Goal: Contribute content: Contribute content

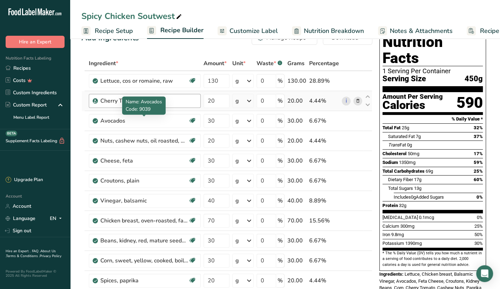
scroll to position [35, 0]
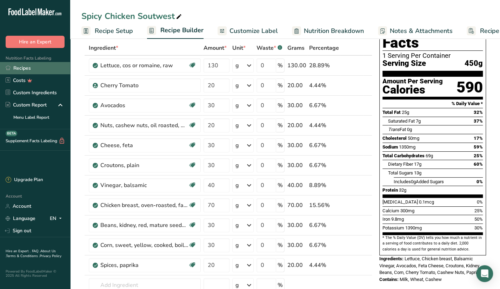
click at [55, 69] on link "Recipes" at bounding box center [35, 68] width 70 height 12
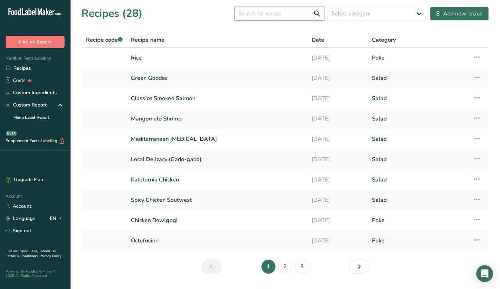
click at [281, 19] on input "text" at bounding box center [279, 14] width 90 height 14
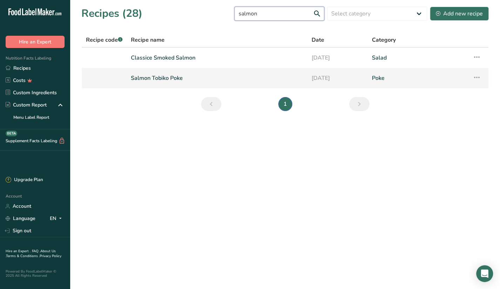
type input "salmon"
click at [190, 76] on link "Salmon Tobiko Poke" at bounding box center [217, 78] width 172 height 15
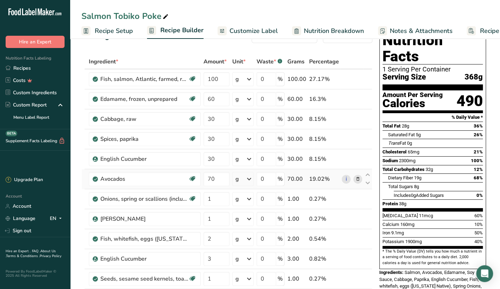
scroll to position [20, 0]
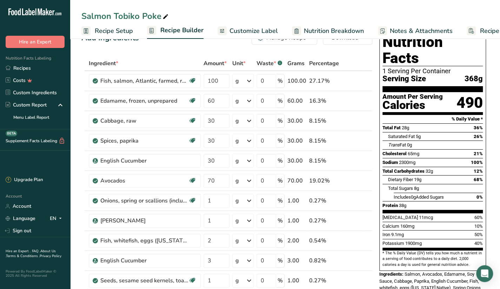
click at [218, 5] on div "Salmon Tobiko Poke Recipe Setup Recipe Builder Customize Label Nutrition Breakd…" at bounding box center [285, 19] width 430 height 39
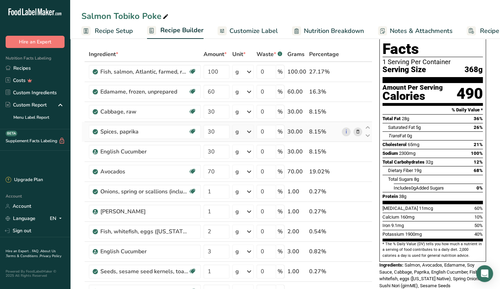
scroll to position [0, 0]
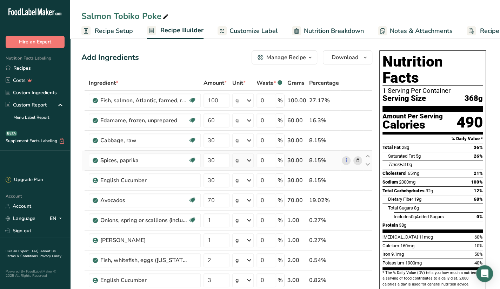
click at [178, 152] on td "Spices, paprika Source of Antioxidants Dairy free Gluten free Vegan Vegetarian …" at bounding box center [144, 161] width 115 height 20
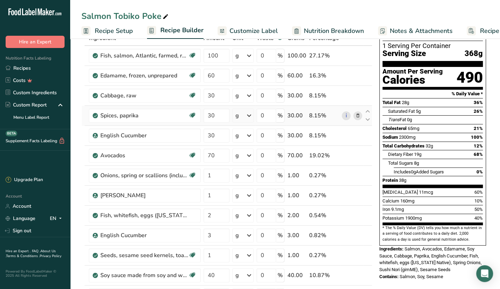
scroll to position [45, 0]
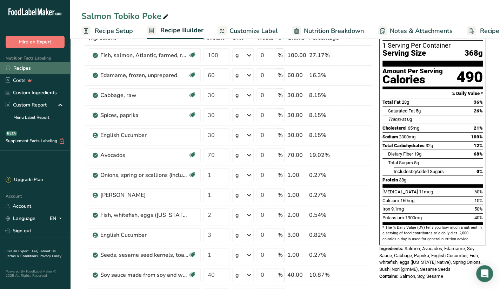
click at [33, 73] on link "Recipes" at bounding box center [35, 68] width 70 height 12
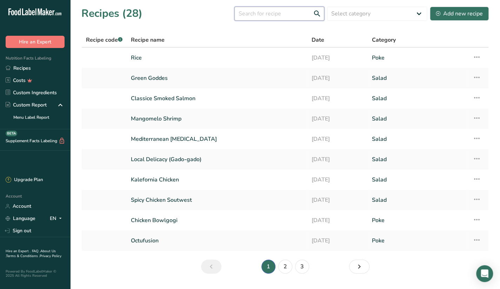
click at [302, 15] on input "text" at bounding box center [279, 14] width 90 height 14
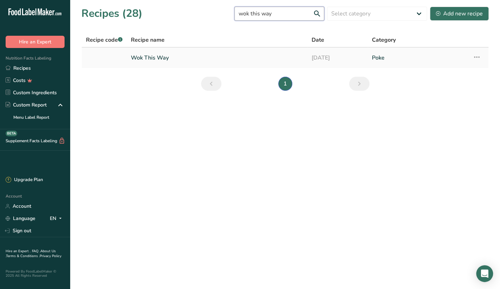
type input "wok this way"
click at [260, 58] on link "Wok This Way" at bounding box center [217, 58] width 172 height 15
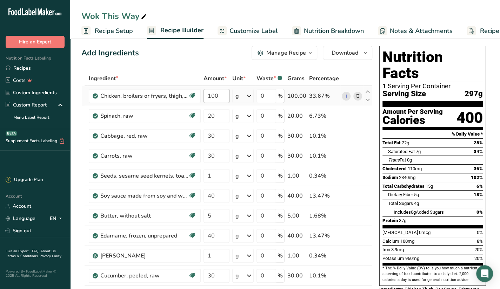
scroll to position [4, 0]
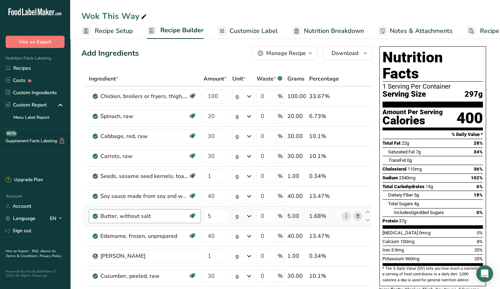
click at [152, 221] on div "Butter, without salt Gluten free Vegetarian Soy free" at bounding box center [145, 216] width 112 height 14
click at [41, 72] on link "Recipes" at bounding box center [35, 68] width 70 height 12
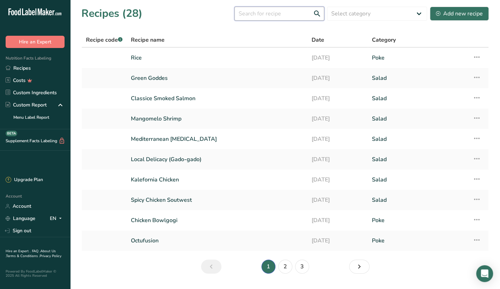
click at [264, 13] on input "text" at bounding box center [279, 14] width 90 height 14
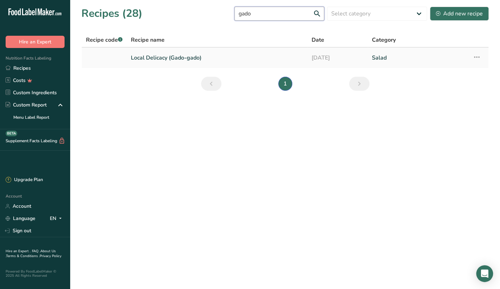
type input "gado"
click at [221, 56] on link "Local Delicacy (Gado-gado)" at bounding box center [217, 58] width 172 height 15
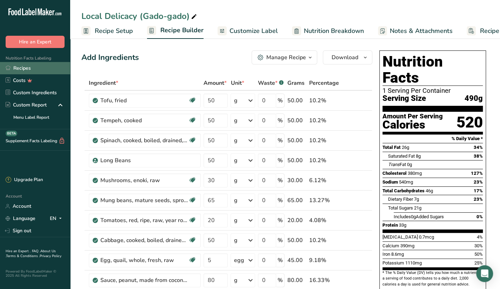
click at [27, 66] on link "Recipes" at bounding box center [35, 68] width 70 height 12
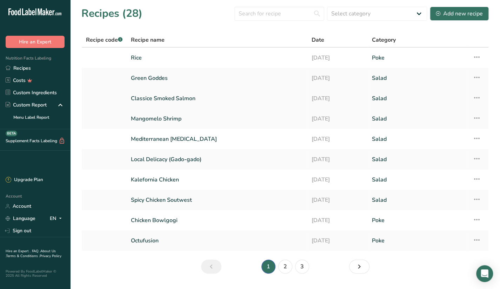
click at [173, 96] on link "Classice Smoked Salmon" at bounding box center [217, 98] width 172 height 15
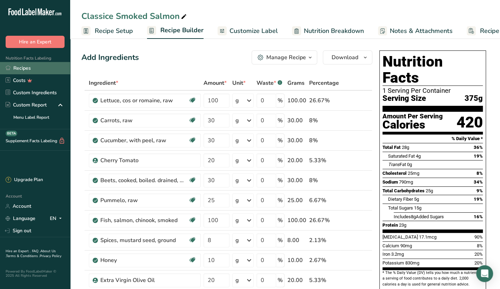
click at [25, 65] on link "Recipes" at bounding box center [35, 68] width 70 height 12
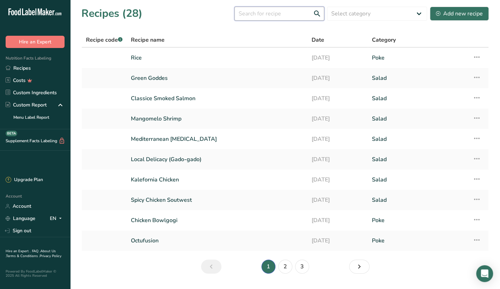
click at [268, 16] on input "text" at bounding box center [279, 14] width 90 height 14
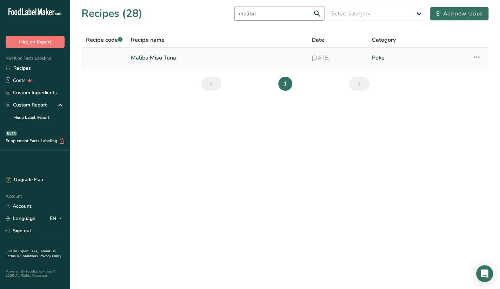
type input "malibu"
click at [292, 62] on link "Malibu Miso Tuna" at bounding box center [217, 58] width 172 height 15
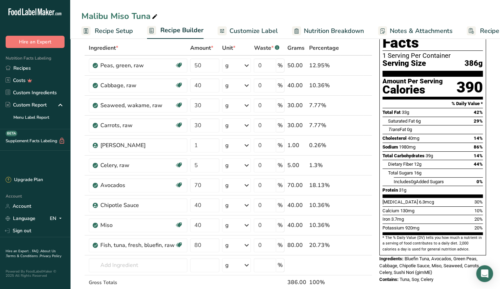
scroll to position [29, 0]
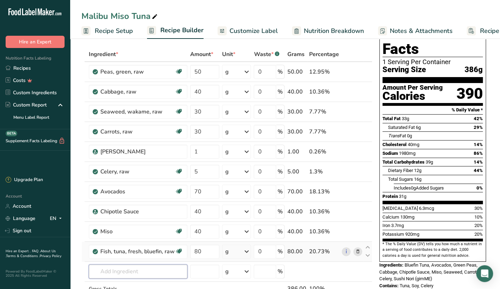
drag, startPoint x: 148, startPoint y: 272, endPoint x: 234, endPoint y: 247, distance: 89.3
click at [234, 247] on tbody "Peas, green, raw Plant-based Protein Dairy free Gluten free Vegan Vegetarian So…" at bounding box center [227, 186] width 290 height 249
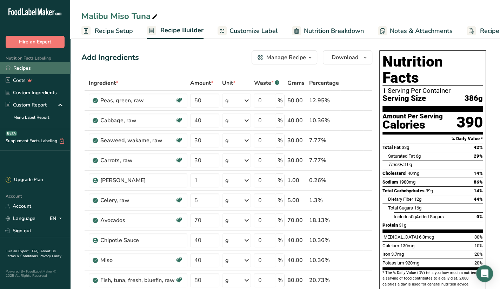
click at [35, 66] on link "Recipes" at bounding box center [35, 68] width 70 height 12
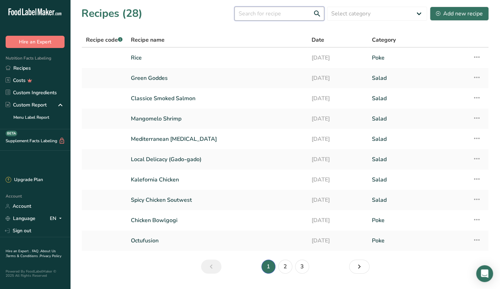
click at [252, 10] on input "text" at bounding box center [279, 14] width 90 height 14
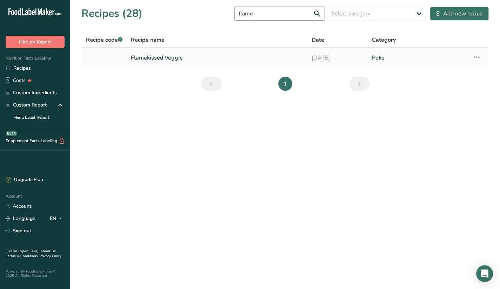
type input "flame"
click at [253, 54] on link "Flamekissed Veggie" at bounding box center [217, 58] width 172 height 15
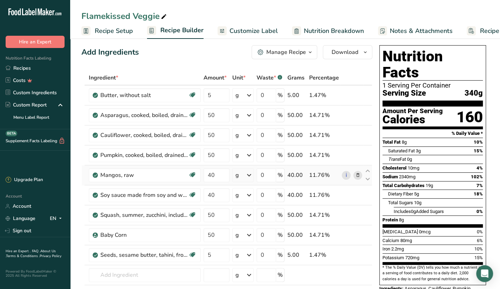
scroll to position [5, 0]
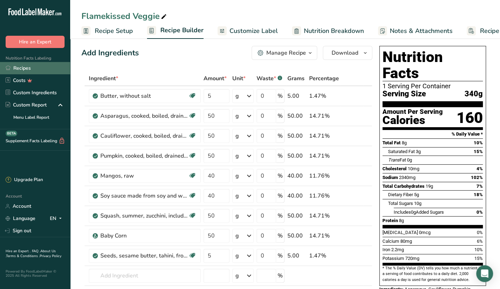
click at [14, 68] on link "Recipes" at bounding box center [35, 68] width 70 height 12
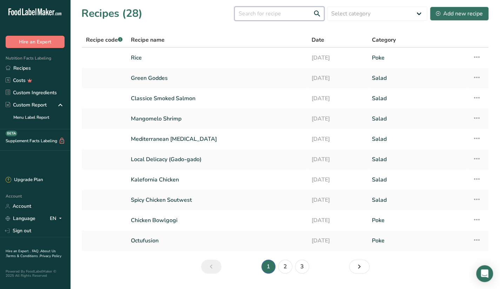
click at [269, 17] on input "text" at bounding box center [279, 14] width 90 height 14
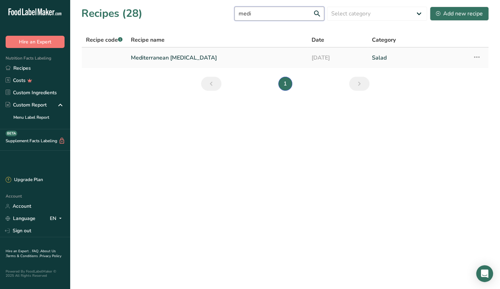
type input "medi"
click at [181, 62] on link "Mediterranean [MEDICAL_DATA]" at bounding box center [217, 58] width 172 height 15
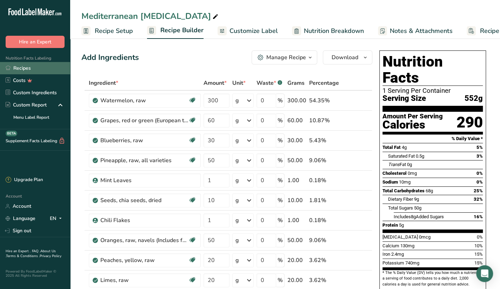
click at [33, 66] on link "Recipes" at bounding box center [35, 68] width 70 height 12
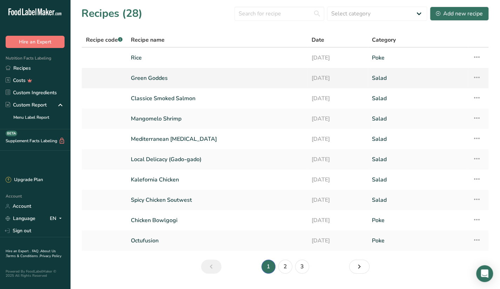
click at [161, 80] on link "Green Goddes" at bounding box center [217, 78] width 172 height 15
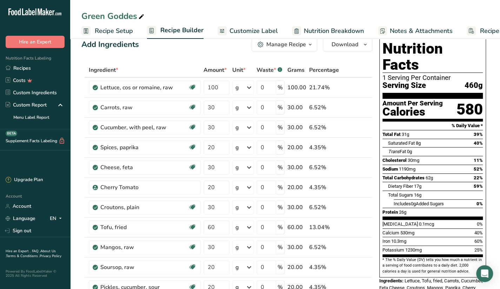
scroll to position [14, 0]
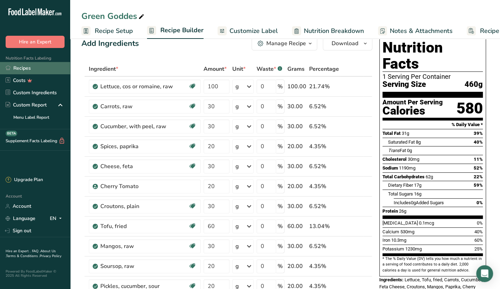
click at [20, 69] on link "Recipes" at bounding box center [35, 68] width 70 height 12
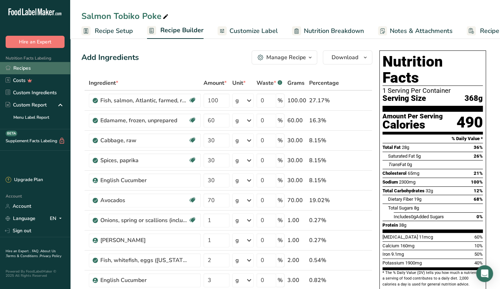
click at [47, 67] on link "Recipes" at bounding box center [35, 68] width 70 height 12
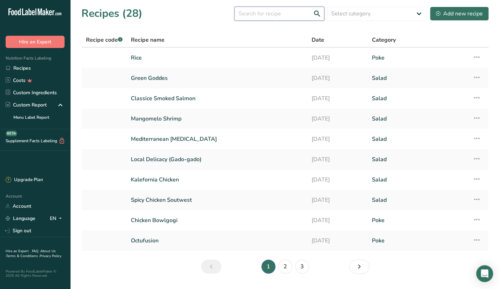
click at [252, 11] on input "text" at bounding box center [279, 14] width 90 height 14
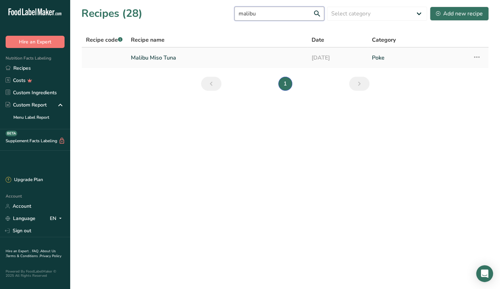
type input "malibu"
click at [201, 56] on link "Malibu Miso Tuna" at bounding box center [217, 58] width 172 height 15
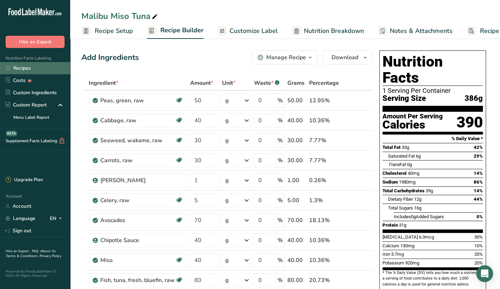
click at [61, 70] on link "Recipes" at bounding box center [35, 68] width 70 height 12
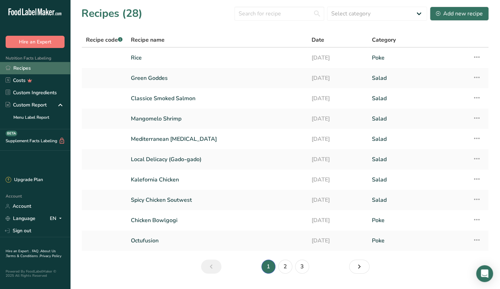
click at [36, 71] on link "Recipes" at bounding box center [35, 68] width 70 height 12
click at [274, 15] on input "text" at bounding box center [279, 14] width 90 height 14
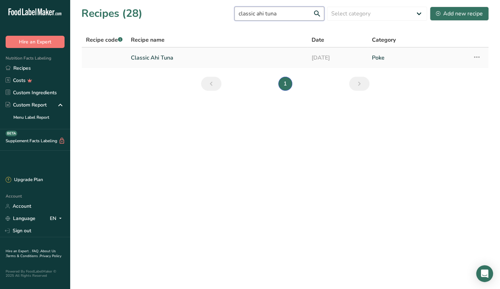
type input "classic ahi tuna"
click at [180, 54] on link "Classic Ahi Tuna" at bounding box center [217, 58] width 172 height 15
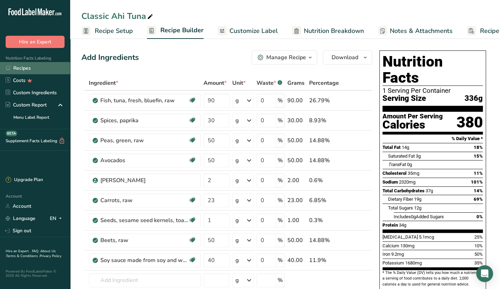
click at [28, 69] on link "Recipes" at bounding box center [35, 68] width 70 height 12
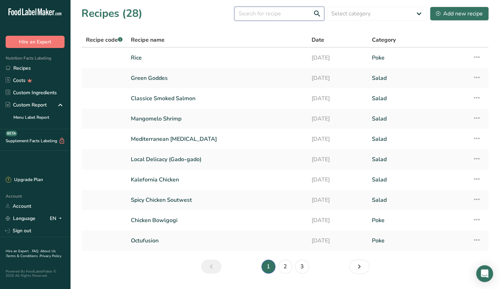
click at [256, 12] on input "text" at bounding box center [279, 14] width 90 height 14
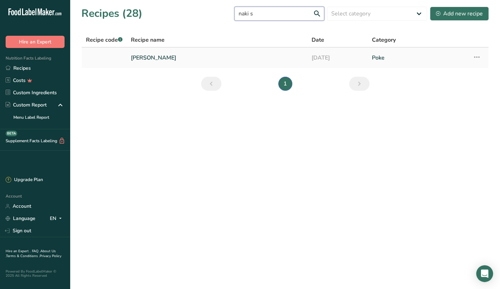
type input "naki s"
click at [190, 52] on link "Naki Stunami" at bounding box center [217, 58] width 172 height 15
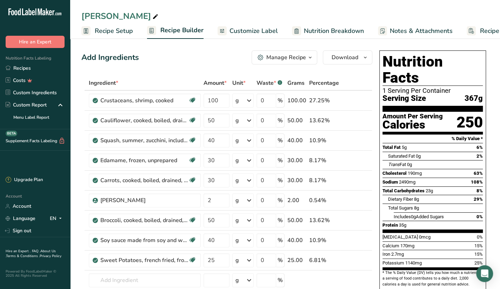
click at [253, 13] on div "Naki Stunami" at bounding box center [285, 16] width 430 height 13
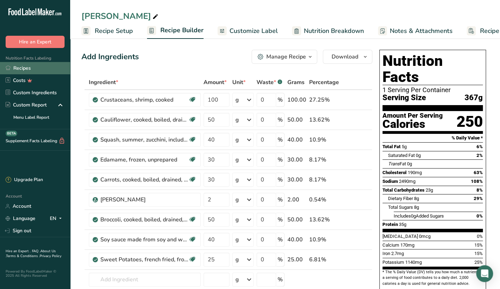
click at [28, 69] on link "Recipes" at bounding box center [35, 68] width 70 height 12
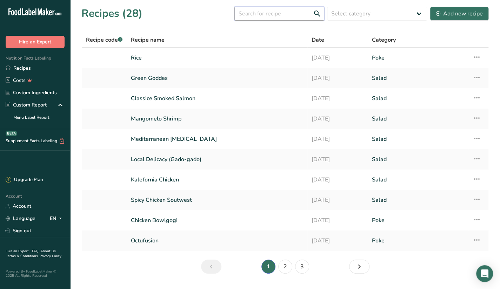
click at [289, 18] on input "text" at bounding box center [279, 14] width 90 height 14
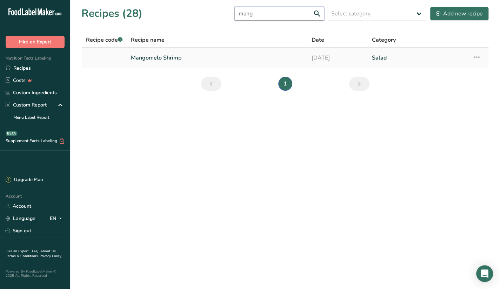
type input "mang"
click at [218, 61] on link "Mangomelo Shrimp" at bounding box center [217, 58] width 172 height 15
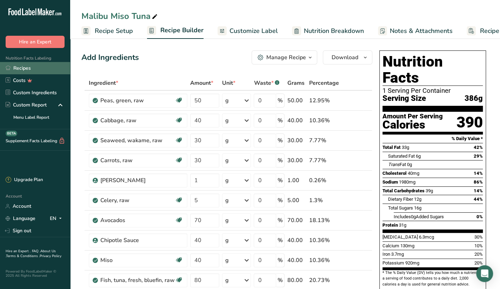
click at [52, 71] on link "Recipes" at bounding box center [35, 68] width 70 height 12
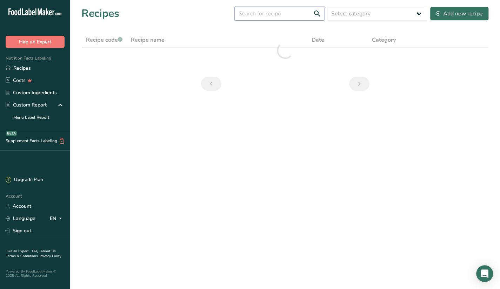
click at [278, 9] on input "text" at bounding box center [279, 14] width 90 height 14
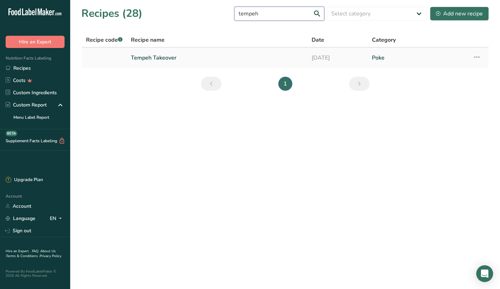
type input "tempeh"
click at [226, 56] on link "Tempeh Takeover" at bounding box center [217, 58] width 172 height 15
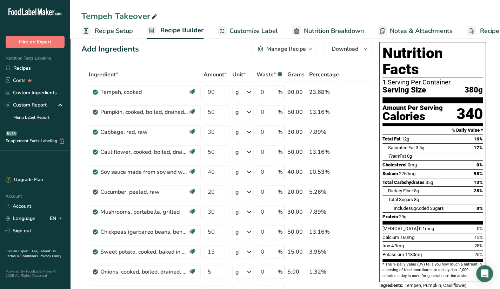
scroll to position [9, 0]
drag, startPoint x: 399, startPoint y: 201, endPoint x: 405, endPoint y: 201, distance: 5.6
click at [405, 214] on span "29g" at bounding box center [402, 216] width 7 height 5
click at [413, 212] on div "Protein 29g" at bounding box center [432, 216] width 100 height 9
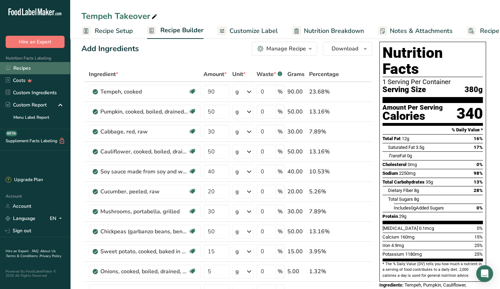
click at [33, 69] on link "Recipes" at bounding box center [35, 68] width 70 height 12
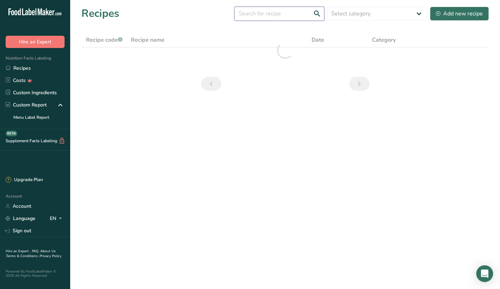
click at [267, 11] on input "text" at bounding box center [279, 14] width 90 height 14
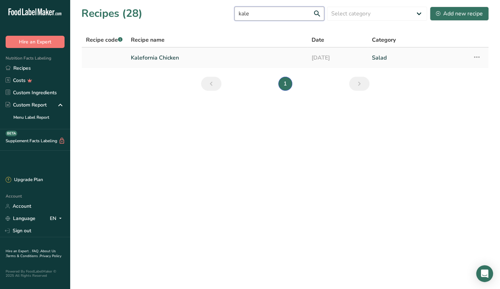
type input "kale"
click at [201, 60] on link "Kalefornia Chicken" at bounding box center [217, 58] width 172 height 15
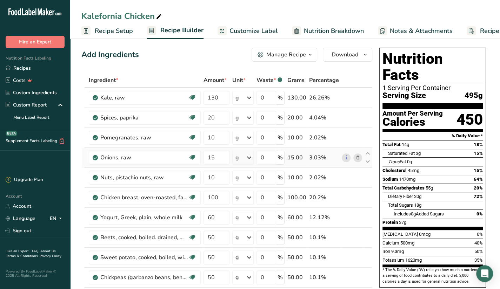
scroll to position [2, 0]
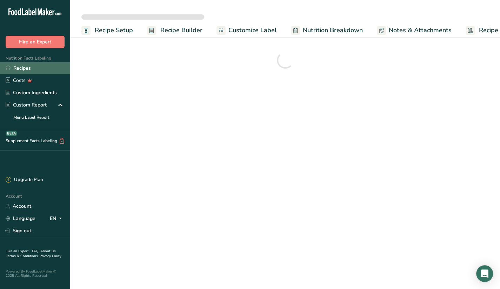
click at [69, 68] on link "Recipes" at bounding box center [35, 68] width 70 height 12
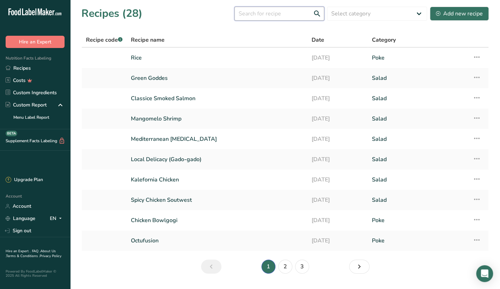
click at [284, 11] on input "text" at bounding box center [279, 14] width 90 height 14
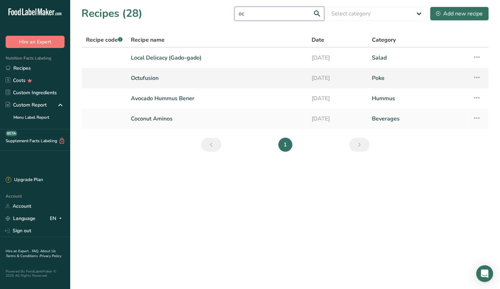
type input "oc"
click at [159, 85] on link "Octufusion" at bounding box center [217, 78] width 172 height 15
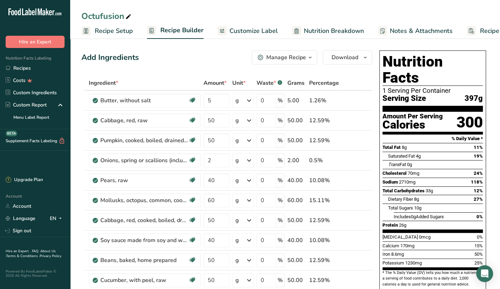
click at [365, 19] on div "Octufusion" at bounding box center [285, 16] width 430 height 13
click at [41, 65] on link "Recipes" at bounding box center [35, 68] width 70 height 12
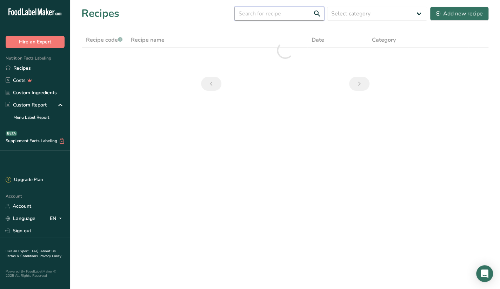
click at [277, 12] on input "text" at bounding box center [279, 14] width 90 height 14
click at [269, 94] on section "Recipes Select category All Baked Goods [GEOGRAPHIC_DATA] Butter Confectionery …" at bounding box center [285, 51] width 430 height 102
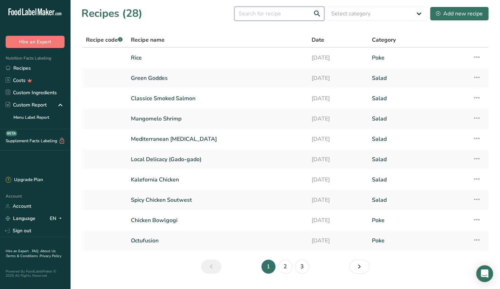
click at [255, 8] on input "text" at bounding box center [279, 14] width 90 height 14
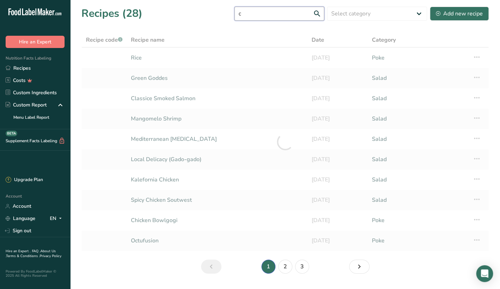
type input "c"
click at [189, 99] on div at bounding box center [284, 142] width 407 height 219
click at [258, 11] on input "c" at bounding box center [279, 14] width 90 height 14
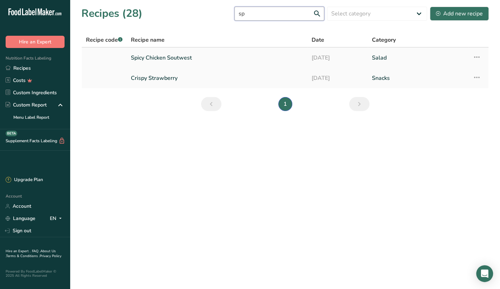
type input "sp"
click at [169, 57] on link "Spicy Chicken Soutwest" at bounding box center [217, 58] width 172 height 15
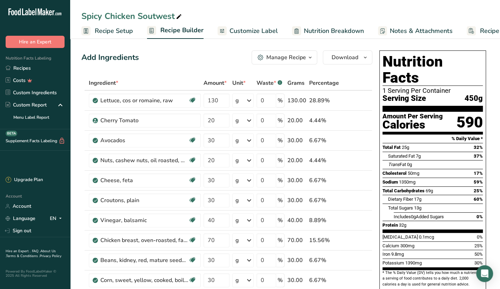
click at [256, 5] on div "Spicy Chicken Soutwest Recipe Setup Recipe Builder Customize Label Nutrition Br…" at bounding box center [285, 19] width 430 height 39
drag, startPoint x: 445, startPoint y: 126, endPoint x: 460, endPoint y: 125, distance: 14.4
click at [460, 135] on section "% Daily Value *" at bounding box center [432, 139] width 100 height 8
click at [435, 120] on div "Calories" at bounding box center [412, 125] width 60 height 10
click at [38, 64] on link "Recipes" at bounding box center [35, 68] width 70 height 12
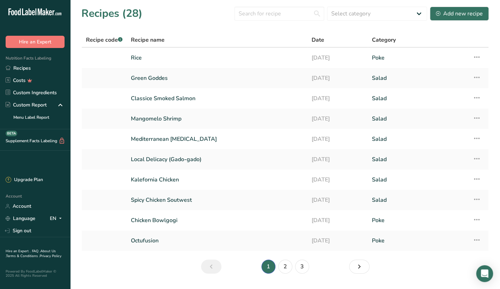
click at [208, 11] on div "Recipes (28) Select category All Baked Goods [GEOGRAPHIC_DATA] Butter Confectio…" at bounding box center [284, 14] width 407 height 16
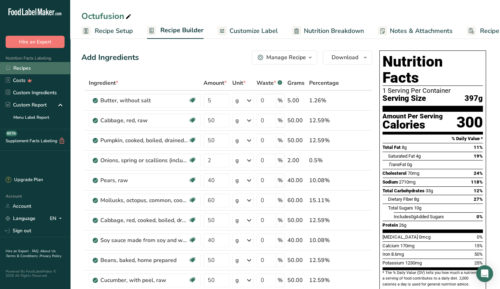
click at [30, 65] on link "Recipes" at bounding box center [35, 68] width 70 height 12
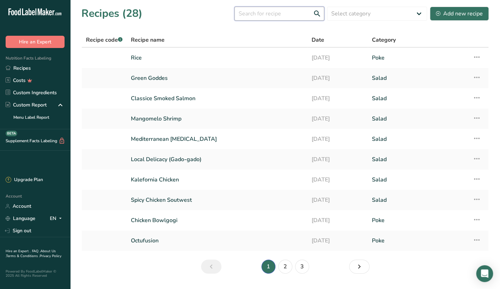
click at [265, 16] on input "text" at bounding box center [279, 14] width 90 height 14
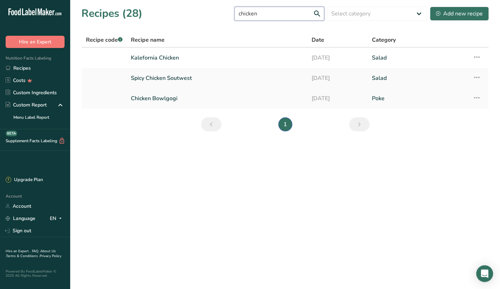
type input "chicken"
click at [159, 102] on link "Chicken Bowlgogi" at bounding box center [217, 98] width 172 height 15
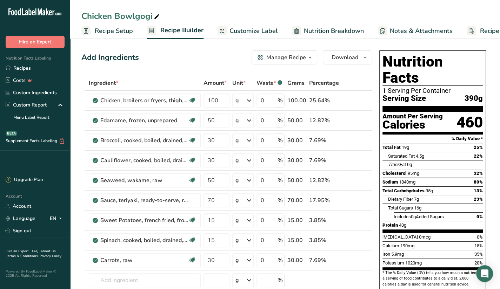
drag, startPoint x: 457, startPoint y: 107, endPoint x: 451, endPoint y: 105, distance: 5.8
click at [451, 112] on section "Amount Per Serving Calories 460" at bounding box center [432, 123] width 100 height 23
click at [453, 112] on section "Amount Per Serving Calories 460" at bounding box center [432, 123] width 100 height 23
click at [268, 135] on input "0" at bounding box center [267, 141] width 20 height 14
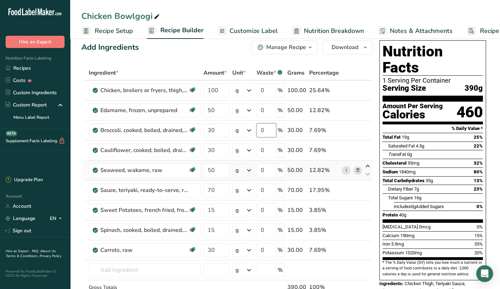
scroll to position [9, 0]
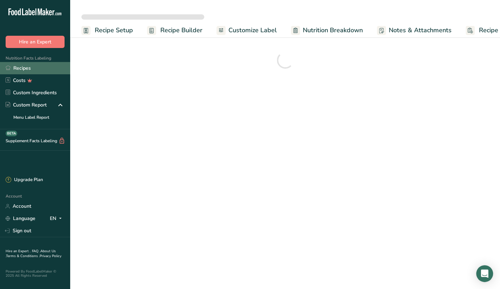
click at [49, 65] on link "Recipes" at bounding box center [35, 68] width 70 height 12
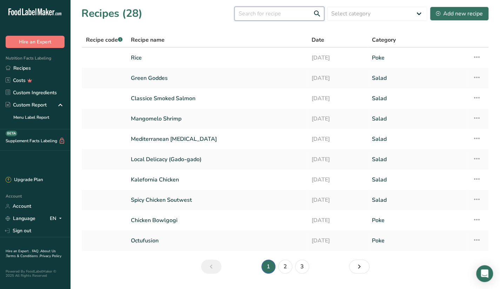
click at [291, 9] on input "text" at bounding box center [279, 14] width 90 height 14
click at [442, 12] on div "Add new recipe" at bounding box center [459, 13] width 47 height 8
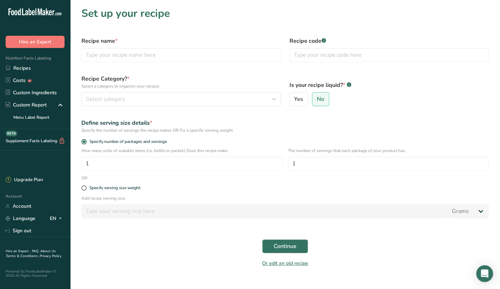
click at [145, 43] on label "Recipe name *" at bounding box center [181, 41] width 200 height 8
click at [148, 55] on input "text" at bounding box center [181, 55] width 200 height 14
type input "Banana Crumble"
click at [322, 53] on input "text" at bounding box center [389, 55] width 200 height 14
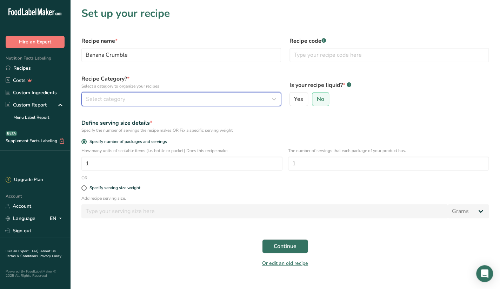
click at [172, 105] on button "Select category" at bounding box center [181, 99] width 200 height 14
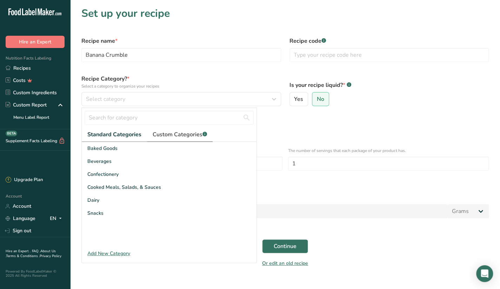
click at [166, 137] on span "Custom Categories .a-a{fill:#347362;}.b-a{fill:#fff;}" at bounding box center [180, 135] width 54 height 8
click at [114, 253] on div "Add New Category" at bounding box center [169, 253] width 175 height 7
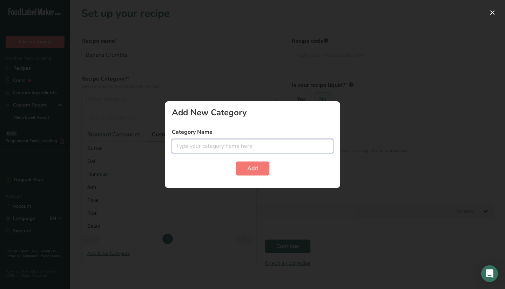
click at [209, 152] on input "text" at bounding box center [252, 146] width 161 height 14
type input "Smoothie"
click at [237, 166] on button "Add" at bounding box center [253, 169] width 34 height 14
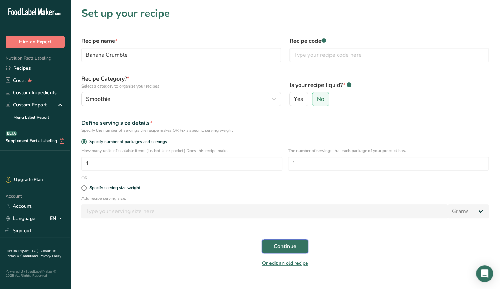
click at [268, 247] on button "Continue" at bounding box center [285, 247] width 46 height 14
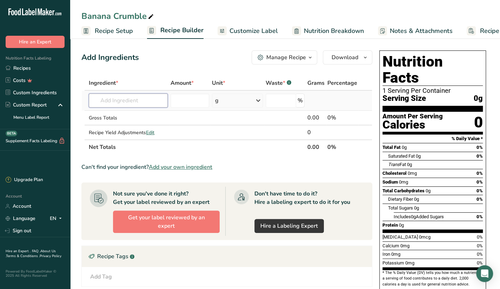
click at [135, 102] on input "text" at bounding box center [128, 101] width 79 height 14
type input "f"
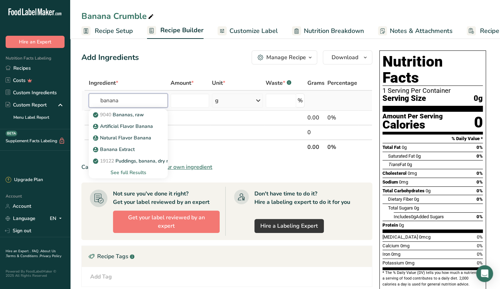
type input "banana"
click at [123, 172] on div "See full Results" at bounding box center [128, 172] width 68 height 7
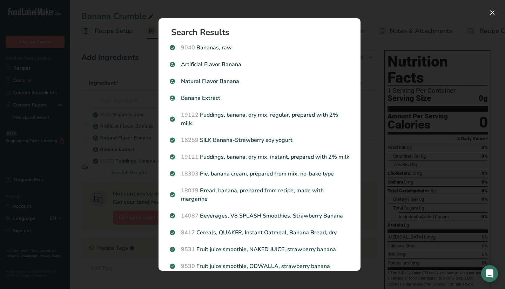
click at [431, 130] on div "Search results modal" at bounding box center [252, 144] width 505 height 289
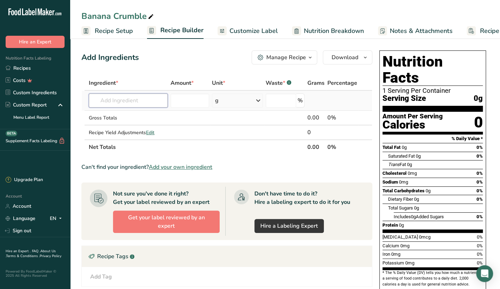
click at [105, 105] on input "text" at bounding box center [128, 101] width 79 height 14
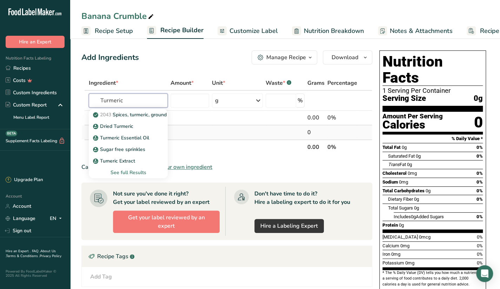
type input "Turmeric"
click at [203, 134] on td at bounding box center [189, 133] width 41 height 14
